Goal: Information Seeking & Learning: Find specific page/section

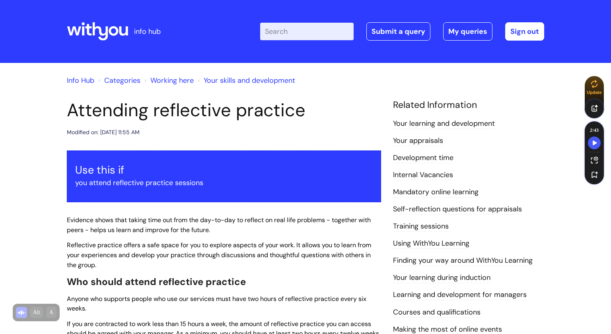
click at [113, 37] on icon at bounding box center [97, 31] width 61 height 19
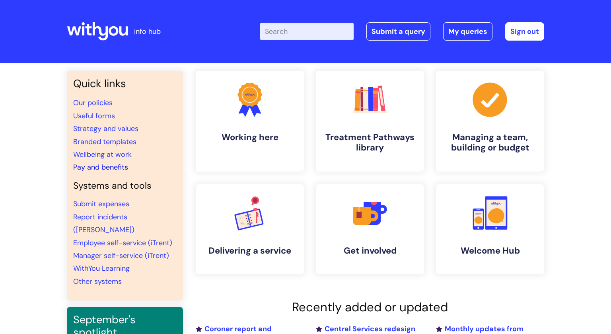
click at [121, 167] on link "Pay and benefits" at bounding box center [100, 167] width 55 height 10
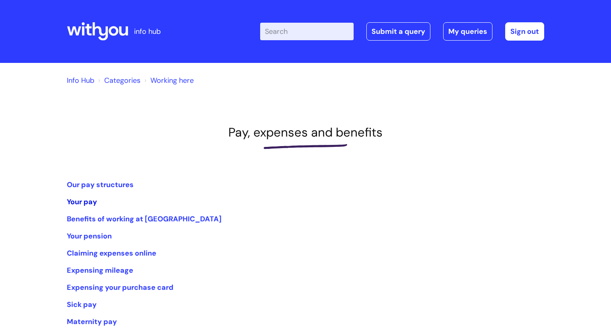
click at [79, 203] on link "Your pay" at bounding box center [82, 202] width 30 height 10
